Goal: Information Seeking & Learning: Learn about a topic

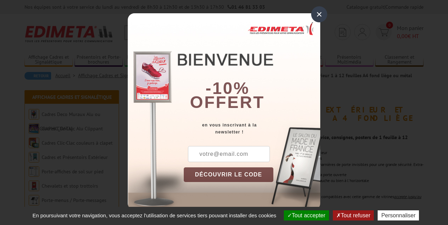
click at [321, 15] on div "×" at bounding box center [319, 14] width 16 height 16
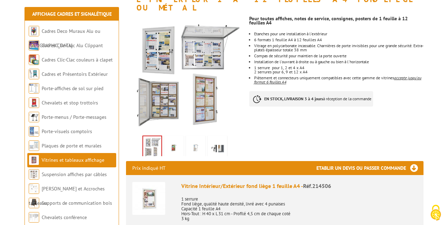
scroll to position [118, 0]
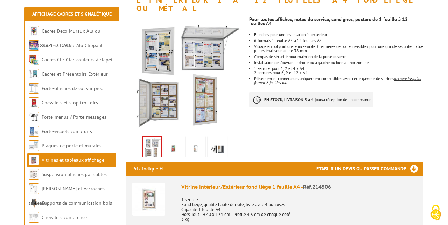
click at [175, 142] on img at bounding box center [173, 149] width 17 height 22
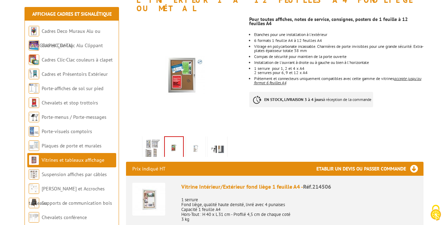
click at [200, 141] on img at bounding box center [195, 149] width 17 height 22
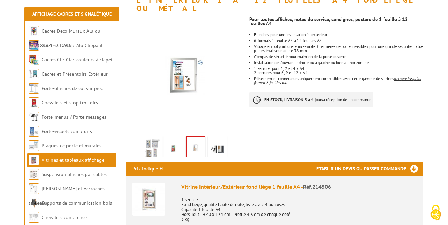
click at [220, 141] on img at bounding box center [217, 149] width 17 height 22
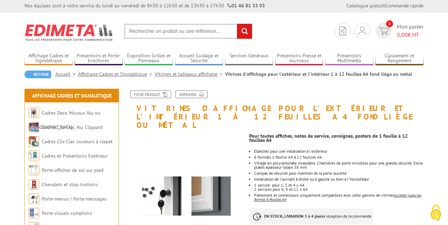
scroll to position [0, 0]
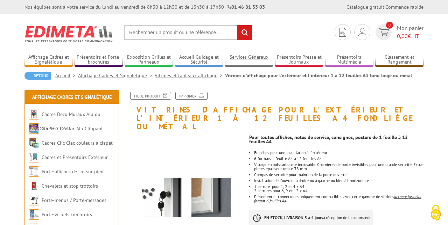
click at [248, 59] on link "Services Généraux" at bounding box center [249, 60] width 48 height 12
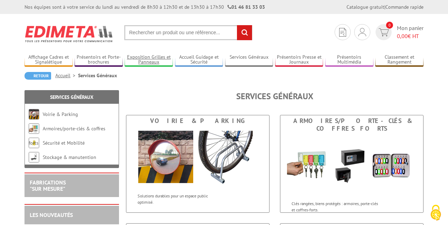
click at [151, 63] on link "Exposition Grilles et Panneaux" at bounding box center [149, 60] width 48 height 12
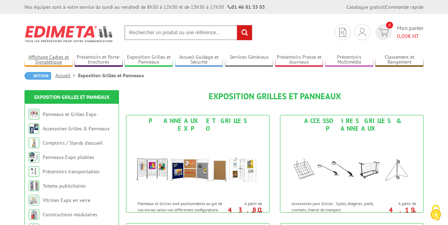
click at [46, 58] on link "Affichage Cadres et Signalétique" at bounding box center [48, 60] width 48 height 12
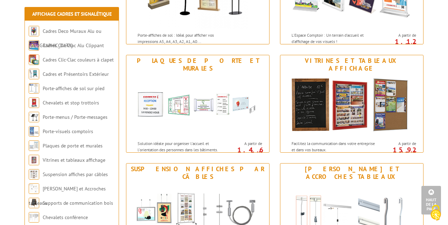
scroll to position [493, 0]
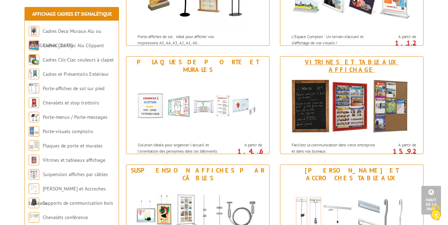
click at [351, 107] on img at bounding box center [351, 107] width 129 height 63
